Goal: Find contact information: Find contact information

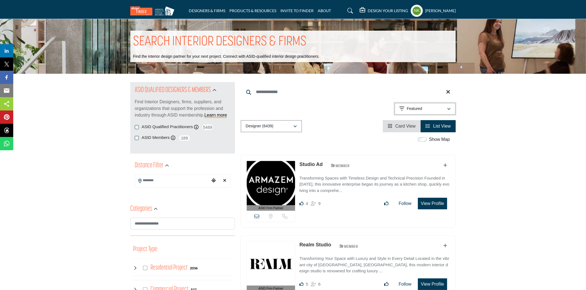
click at [440, 111] on div "Featured" at bounding box center [422, 108] width 47 height 7
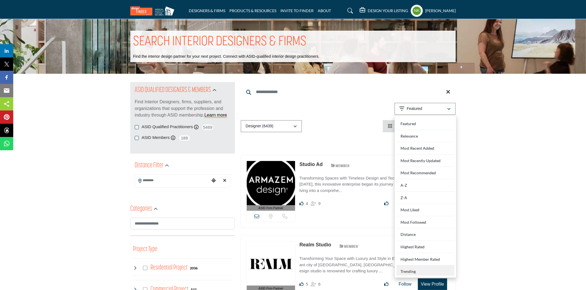
click at [412, 270] on div "Trending" at bounding box center [426, 270] width 58 height 10
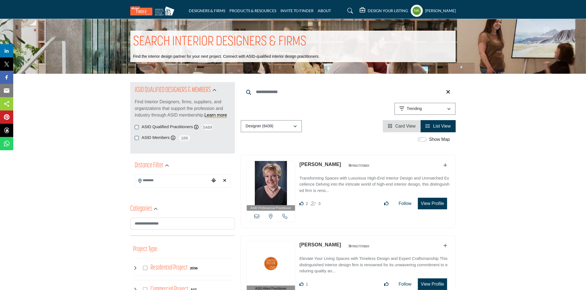
scroll to position [495, 0]
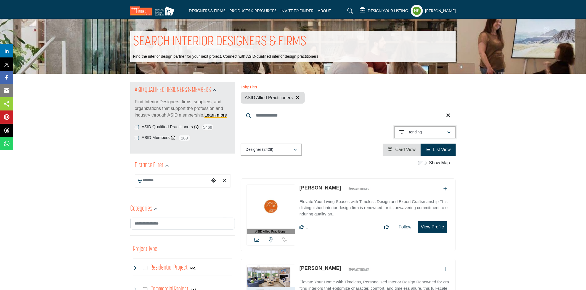
click at [444, 137] on button "Trending" at bounding box center [424, 132] width 61 height 12
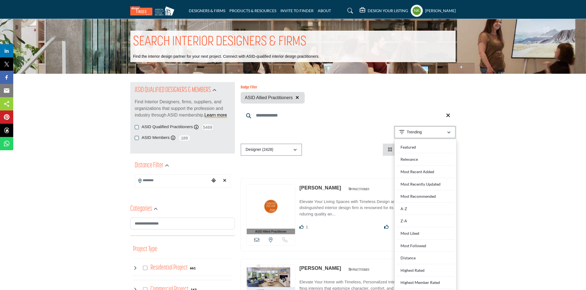
scroll to position [123, 0]
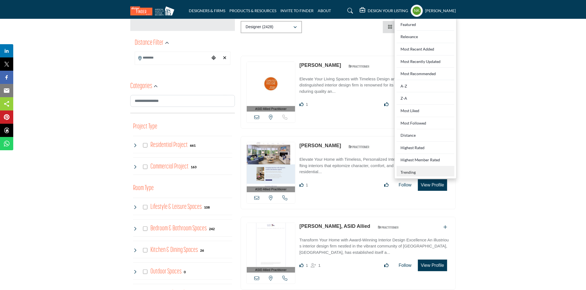
click at [412, 172] on div "Trending" at bounding box center [426, 171] width 58 height 10
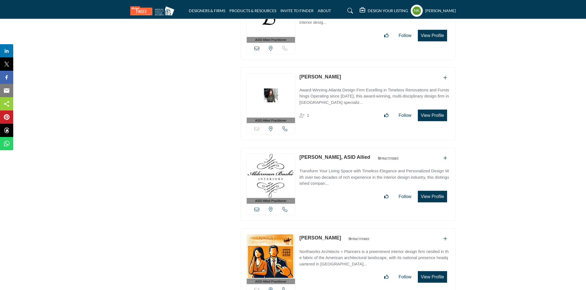
scroll to position [14616, 0]
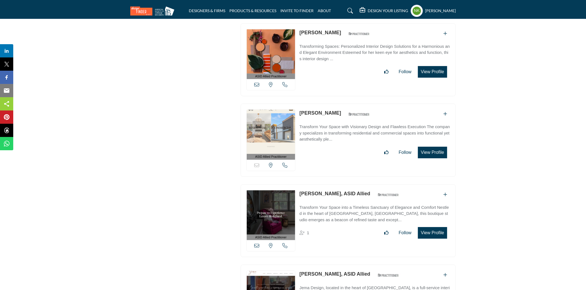
click at [309, 191] on link "Isabel Jackson, ASID Allied" at bounding box center [334, 194] width 71 height 6
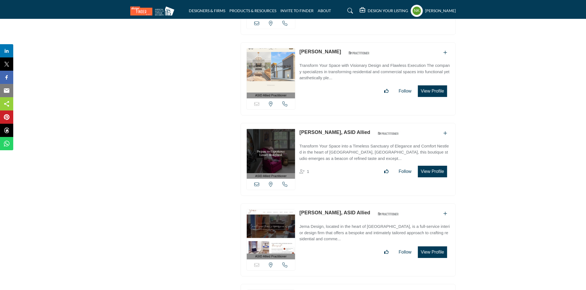
click at [306, 210] on link "Marilyn Ajose, ASID Allied" at bounding box center [334, 213] width 71 height 6
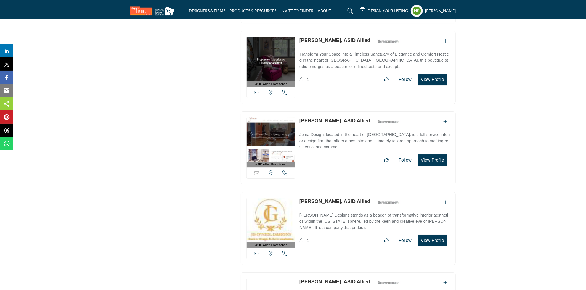
click at [307, 198] on link "Joanne O'Neil, ASID Allied" at bounding box center [334, 201] width 71 height 6
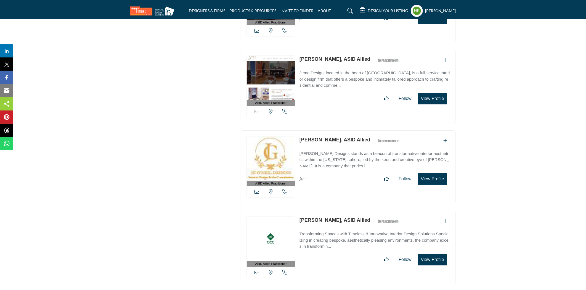
click at [308, 217] on link "Michelle Pergeau, ASID Allied" at bounding box center [334, 220] width 71 height 6
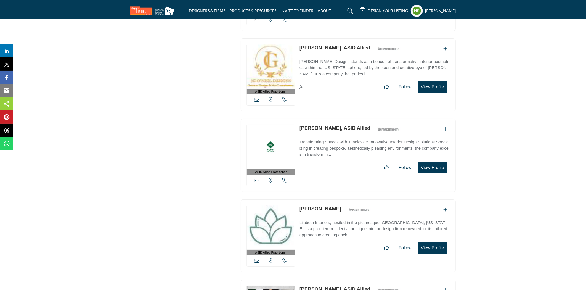
click at [310, 206] on link "Elizabeth Crafton" at bounding box center [320, 209] width 42 height 6
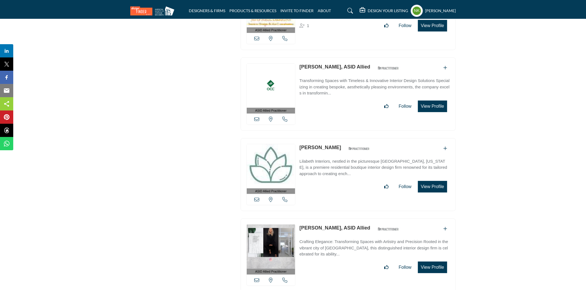
click at [313, 225] on link "Stephanie Pearson-King, ASID Allied" at bounding box center [334, 228] width 71 height 6
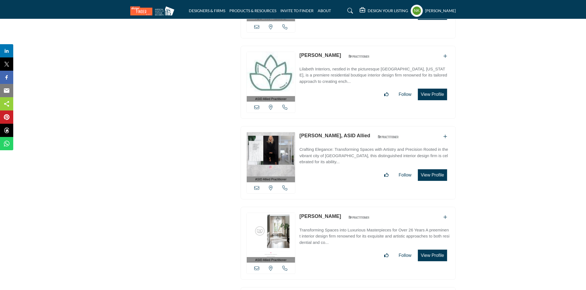
click at [312, 213] on link "Barbara Cronin" at bounding box center [320, 216] width 42 height 6
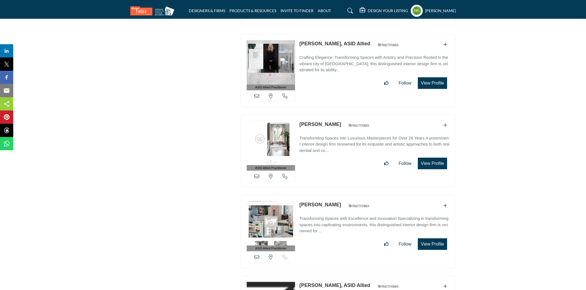
click at [310, 202] on link "Robin Lindley" at bounding box center [320, 205] width 42 height 6
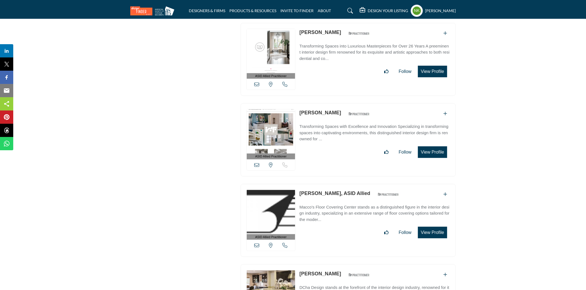
click at [309, 190] on link "Sarah O' Brien, ASID Allied" at bounding box center [334, 193] width 71 height 6
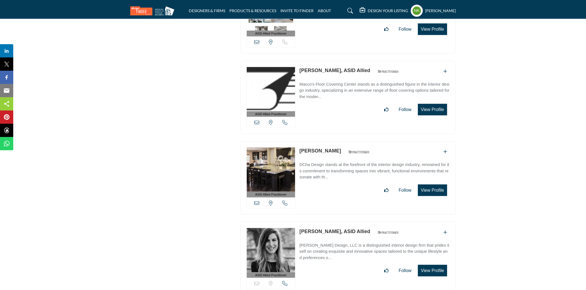
click at [308, 148] on link "Jessica DazaChacon" at bounding box center [320, 151] width 42 height 6
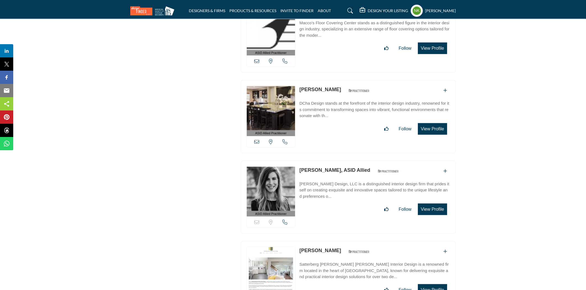
click at [308, 167] on link "Erin Breen, ASID Allied" at bounding box center [334, 170] width 71 height 6
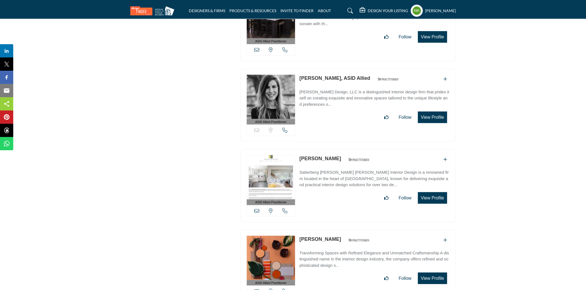
click at [310, 156] on link "Kirsten Dumo" at bounding box center [320, 159] width 42 height 6
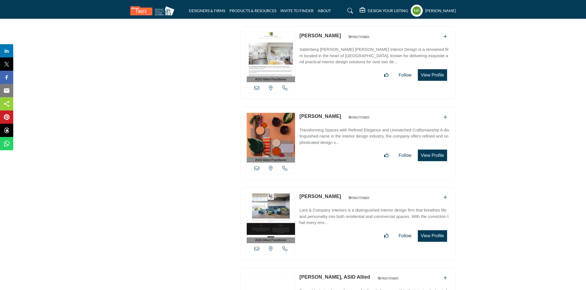
click at [310, 113] on link "[PERSON_NAME]" at bounding box center [320, 116] width 42 height 6
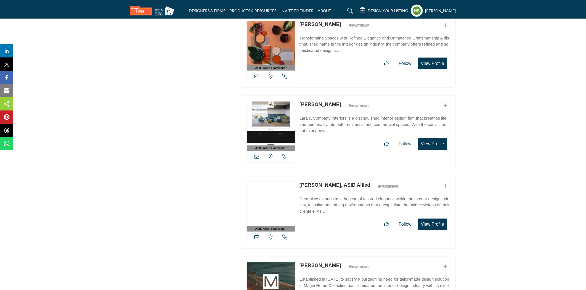
click at [308, 102] on link "Lara Pennington" at bounding box center [320, 105] width 42 height 6
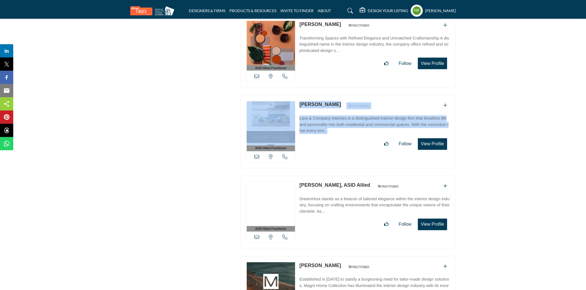
drag, startPoint x: 345, startPoint y: 123, endPoint x: 294, endPoint y: 89, distance: 61.0
click at [294, 95] on div "ASID Allied Practitioner ASID Allied Practitioners have successfully completed …" at bounding box center [348, 131] width 215 height 73
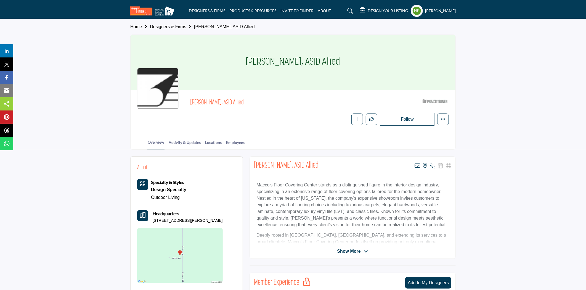
drag, startPoint x: 190, startPoint y: 101, endPoint x: 217, endPoint y: 104, distance: 26.7
click at [217, 104] on span "Sarah O' Brien, ASID Allied" at bounding box center [252, 102] width 124 height 9
copy span "Sarah O' Brien"
click at [417, 163] on icon at bounding box center [418, 166] width 6 height 6
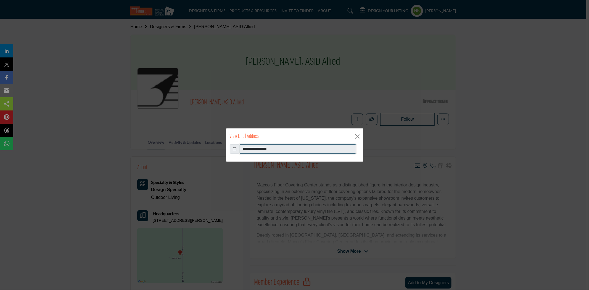
drag, startPoint x: 299, startPoint y: 147, endPoint x: 130, endPoint y: 162, distance: 170.1
click at [131, 163] on div "**********" at bounding box center [294, 145] width 589 height 290
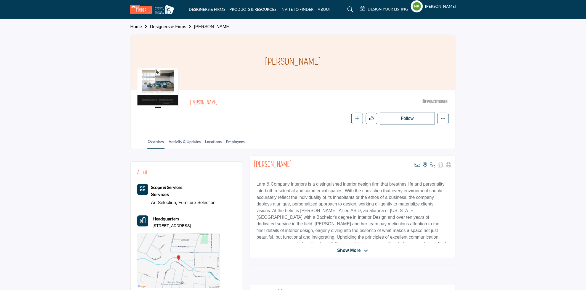
click at [0, 0] on div at bounding box center [0, 0] width 0 height 0
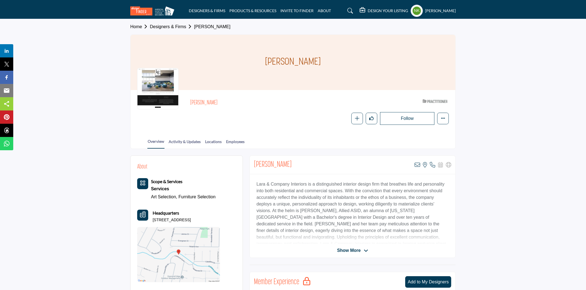
drag, startPoint x: 225, startPoint y: 102, endPoint x: 190, endPoint y: 105, distance: 35.2
click at [190, 105] on div "[PERSON_NAME] ASID Qualified Practitioner who validates work and experience to …" at bounding box center [293, 111] width 312 height 28
copy h2 "[PERSON_NAME]"
click at [416, 164] on icon at bounding box center [418, 165] width 6 height 6
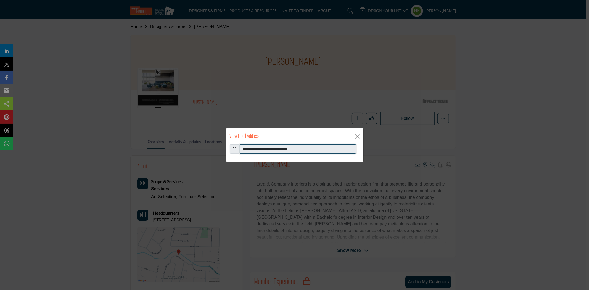
drag, startPoint x: 319, startPoint y: 146, endPoint x: 136, endPoint y: 141, distance: 183.6
click at [136, 141] on div "**********" at bounding box center [294, 145] width 589 height 290
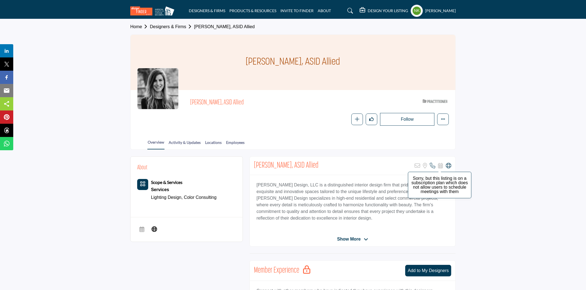
drag, startPoint x: 447, startPoint y: 164, endPoint x: 441, endPoint y: 164, distance: 6.6
click at [447, 164] on icon at bounding box center [449, 166] width 6 height 6
drag, startPoint x: 187, startPoint y: 101, endPoint x: 209, endPoint y: 103, distance: 22.4
click at [209, 103] on div "Erin Breen, ASID Allied ASID Qualified Practitioner who validates work and expe…" at bounding box center [293, 111] width 312 height 29
copy span "Erin Breen"
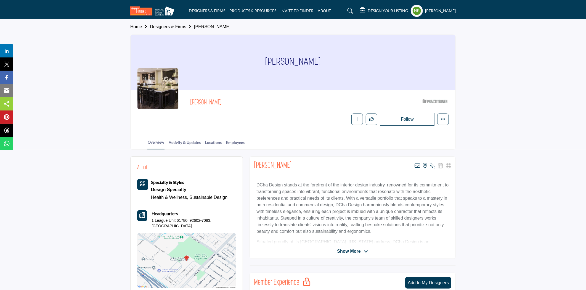
drag, startPoint x: 243, startPoint y: 101, endPoint x: 181, endPoint y: 99, distance: 62.4
click at [181, 99] on div "[PERSON_NAME] ASID Qualified Practitioner who validates work and experience to …" at bounding box center [293, 111] width 312 height 29
copy span "[PERSON_NAME]"
click at [417, 164] on icon at bounding box center [418, 166] width 6 height 6
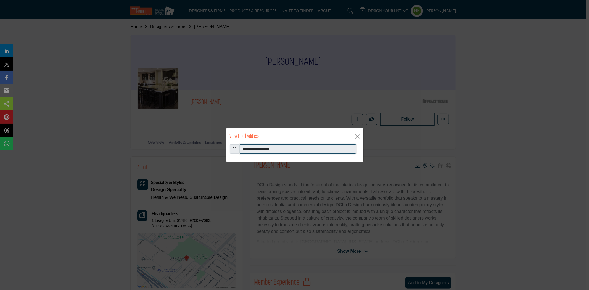
drag, startPoint x: 291, startPoint y: 148, endPoint x: 142, endPoint y: 143, distance: 149.1
click at [142, 143] on div "**********" at bounding box center [294, 145] width 589 height 290
click at [357, 135] on button "Close" at bounding box center [357, 136] width 8 height 8
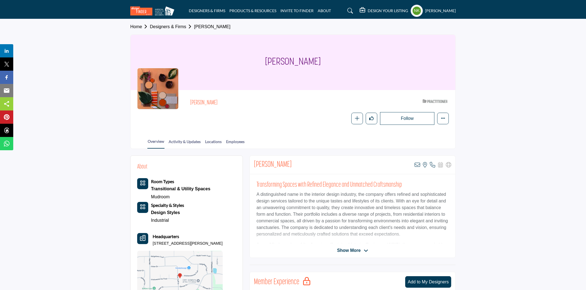
drag, startPoint x: 230, startPoint y: 97, endPoint x: 186, endPoint y: 99, distance: 44.5
click at [186, 99] on div "[PERSON_NAME] ASID Qualified Practitioner who validates work and experience to …" at bounding box center [293, 111] width 312 height 28
copy h2 "[PERSON_NAME]"
click at [416, 161] on div "[PERSON_NAME] View email address of this listing View the location of this list…" at bounding box center [353, 165] width 206 height 18
click at [415, 164] on icon at bounding box center [418, 165] width 6 height 6
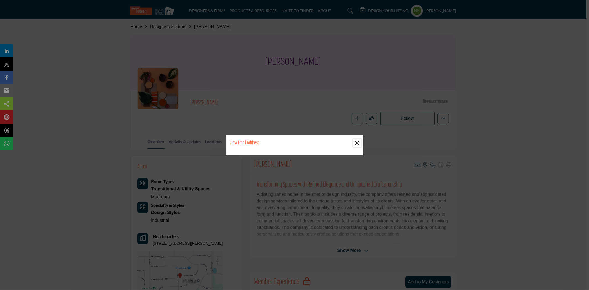
click at [357, 144] on button "Close" at bounding box center [357, 143] width 8 height 8
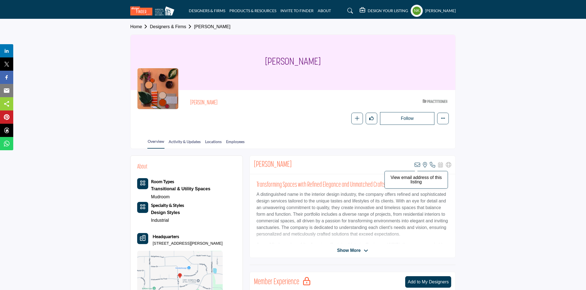
click at [420, 163] on icon at bounding box center [418, 165] width 6 height 6
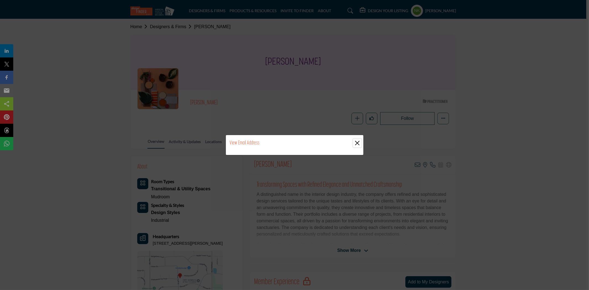
click at [354, 144] on button "Close" at bounding box center [357, 143] width 8 height 8
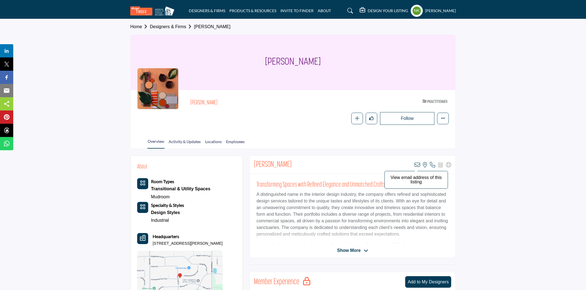
click at [415, 165] on icon at bounding box center [418, 165] width 6 height 6
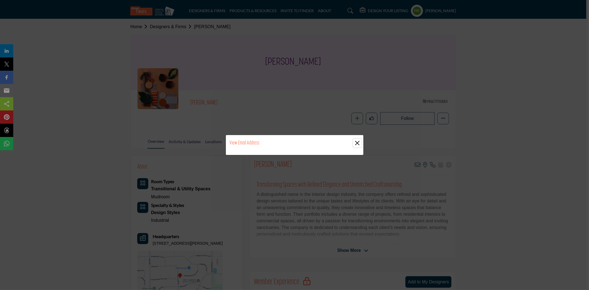
click at [355, 139] on button "Close" at bounding box center [357, 143] width 8 height 8
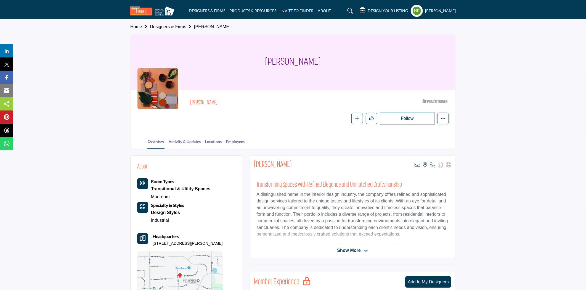
click at [445, 120] on icon "More details" at bounding box center [443, 118] width 4 height 4
click at [464, 132] on span "Message" at bounding box center [462, 132] width 15 height 6
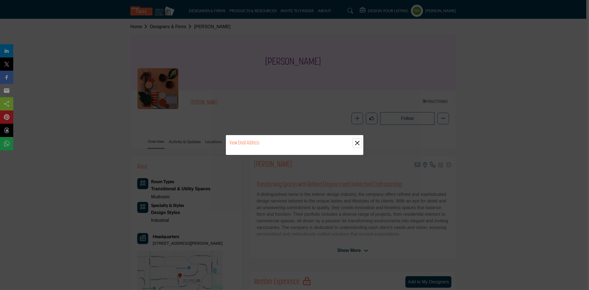
click at [357, 144] on button "Close" at bounding box center [357, 143] width 8 height 8
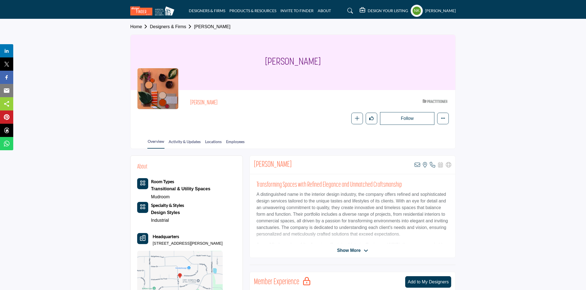
drag, startPoint x: 200, startPoint y: 94, endPoint x: 181, endPoint y: 94, distance: 19.0
click at [181, 94] on div "Christine Courtin ASID Qualified Practitioner who validates work and experience…" at bounding box center [293, 110] width 325 height 41
drag, startPoint x: 239, startPoint y: 104, endPoint x: 184, endPoint y: 98, distance: 54.7
click at [184, 98] on div "Christine Courtin ASID Qualified Practitioner who validates work and experience…" at bounding box center [293, 111] width 312 height 28
copy h2 "Christine Courtin"
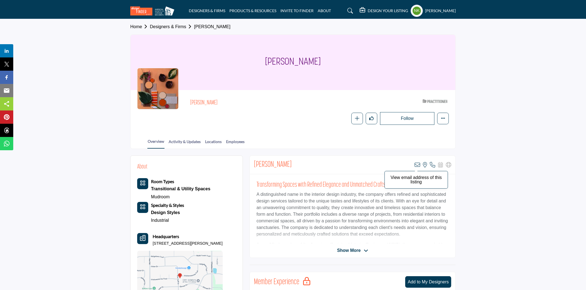
click at [416, 164] on icon at bounding box center [418, 165] width 6 height 6
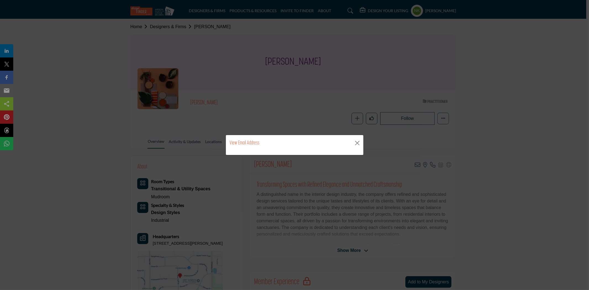
click at [352, 142] on div "View Email Address" at bounding box center [294, 143] width 137 height 16
click at [356, 143] on button "Close" at bounding box center [357, 143] width 8 height 8
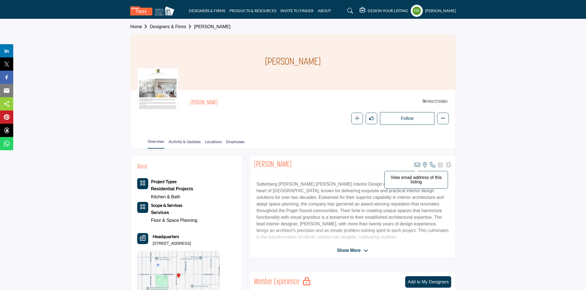
click at [418, 162] on icon at bounding box center [418, 165] width 6 height 6
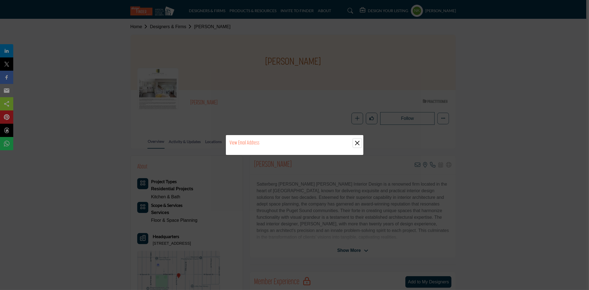
click at [358, 141] on button "Close" at bounding box center [357, 143] width 8 height 8
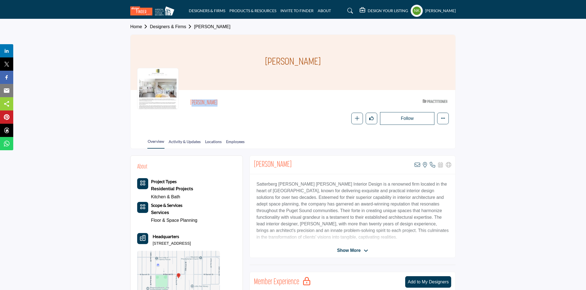
drag, startPoint x: 214, startPoint y: 94, endPoint x: 205, endPoint y: 100, distance: 11.5
click at [185, 99] on div "[PERSON_NAME] ASID Qualified Practitioner who validates work and experience to …" at bounding box center [293, 110] width 325 height 41
copy h2 "[PERSON_NAME]"
click at [418, 165] on icon at bounding box center [418, 165] width 6 height 6
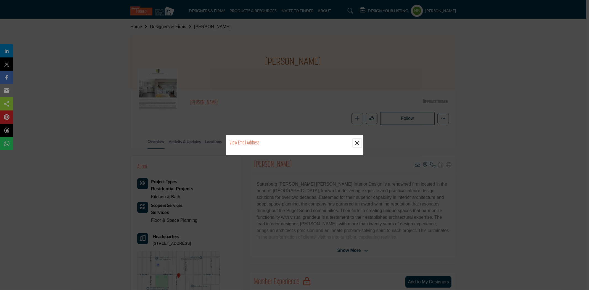
click at [353, 142] on button "Close" at bounding box center [357, 143] width 8 height 8
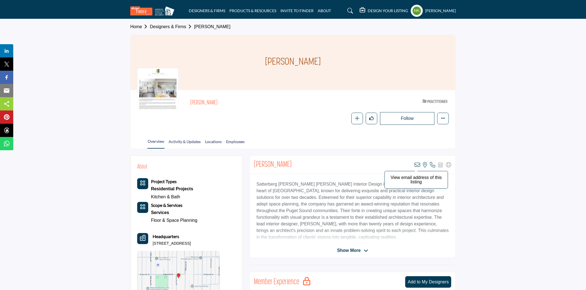
click at [418, 163] on icon at bounding box center [418, 165] width 6 height 6
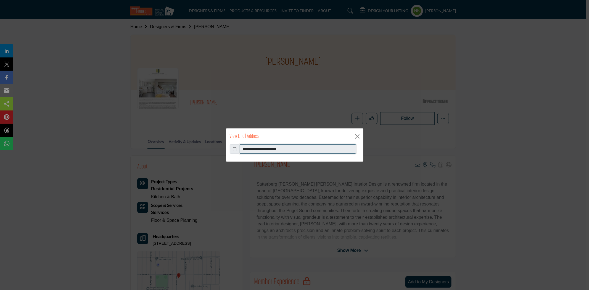
drag, startPoint x: 320, startPoint y: 147, endPoint x: 227, endPoint y: 136, distance: 94.2
click at [227, 136] on div "**********" at bounding box center [294, 145] width 138 height 34
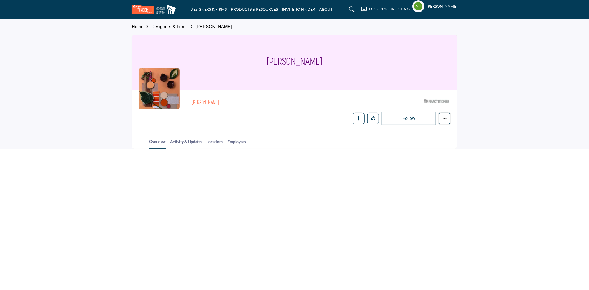
click at [444, 118] on icon "More details" at bounding box center [444, 118] width 4 height 4
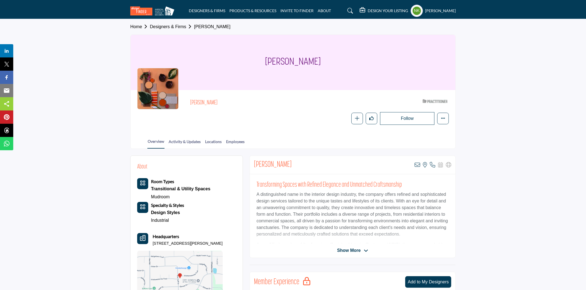
click at [417, 166] on icon at bounding box center [418, 165] width 6 height 6
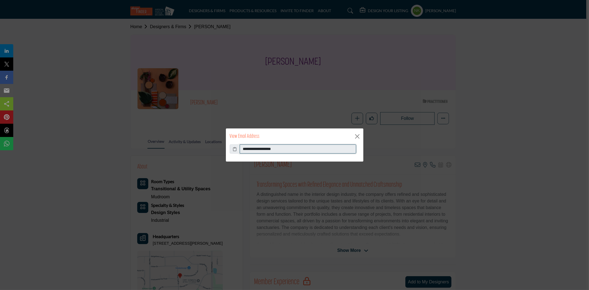
drag, startPoint x: 288, startPoint y: 145, endPoint x: 151, endPoint y: 142, distance: 137.2
click at [152, 142] on div "**********" at bounding box center [294, 145] width 589 height 290
